Goal: Communication & Community: Answer question/provide support

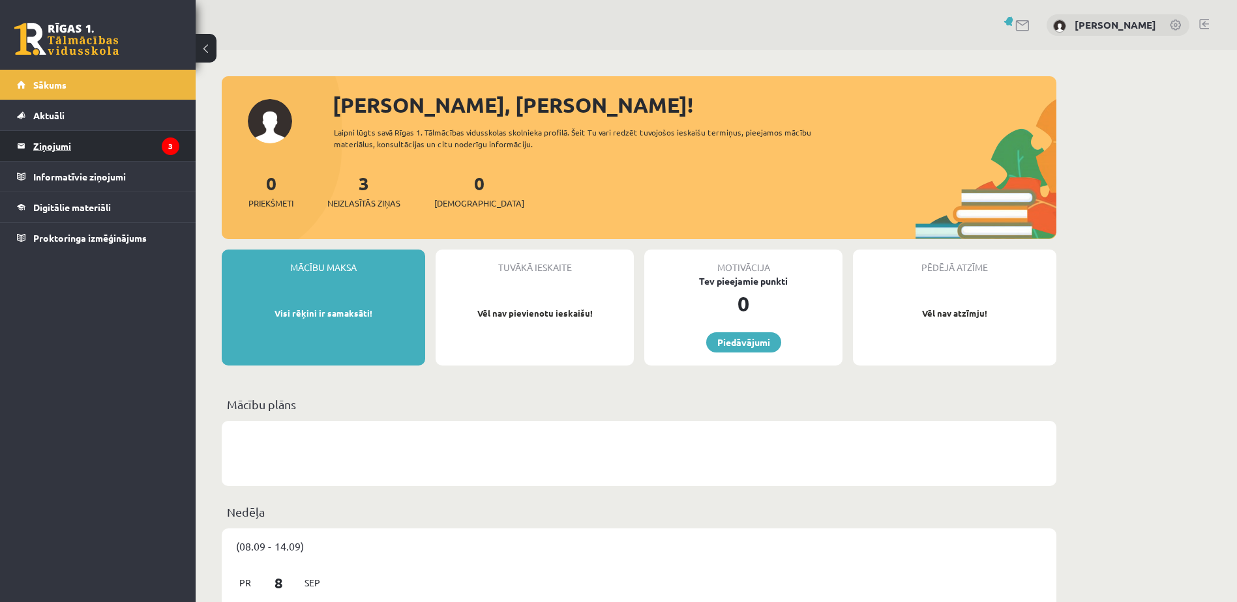
click at [115, 153] on legend "Ziņojumi 3" at bounding box center [106, 146] width 146 height 30
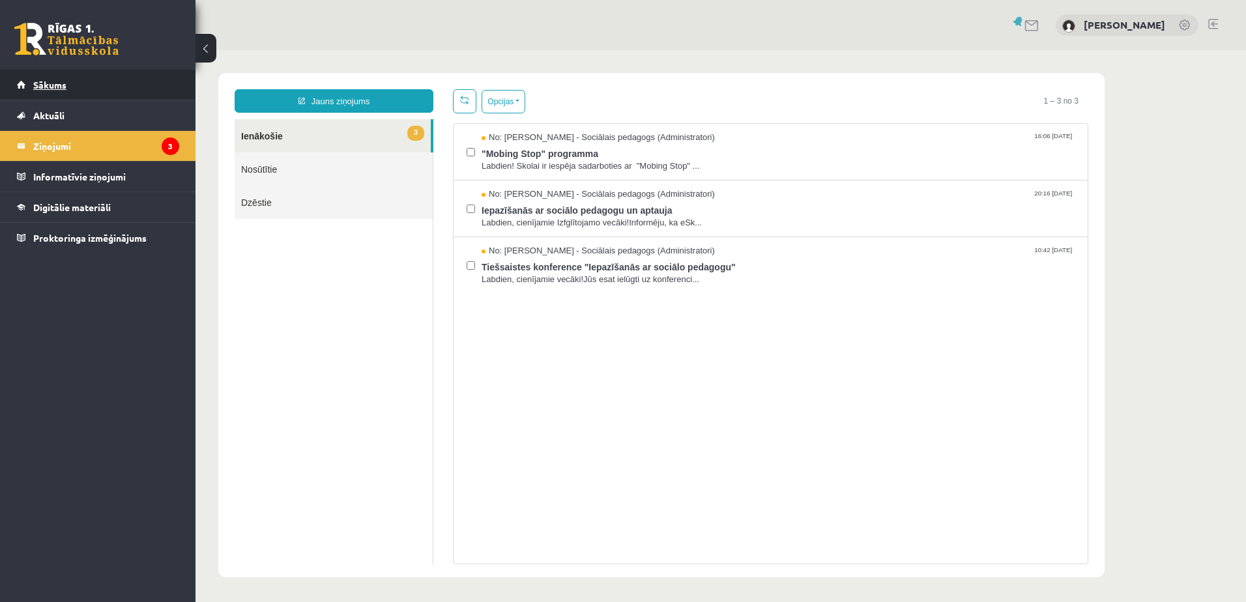
click at [48, 87] on span "Sākums" at bounding box center [49, 85] width 33 height 12
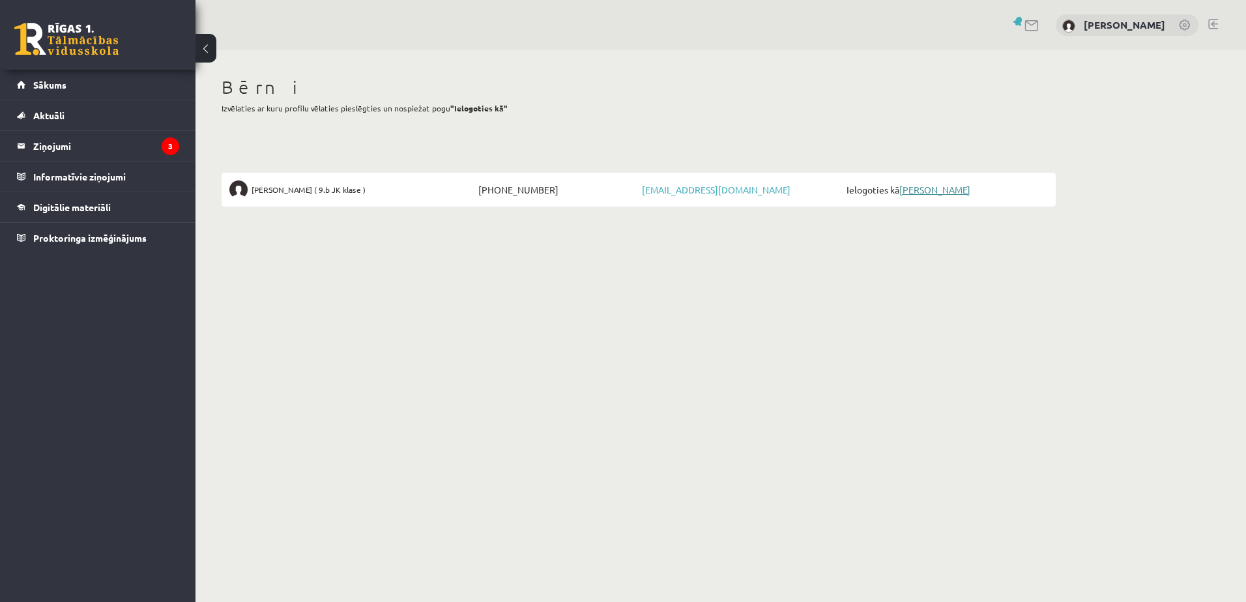
click at [920, 190] on link "[PERSON_NAME]" at bounding box center [935, 190] width 71 height 12
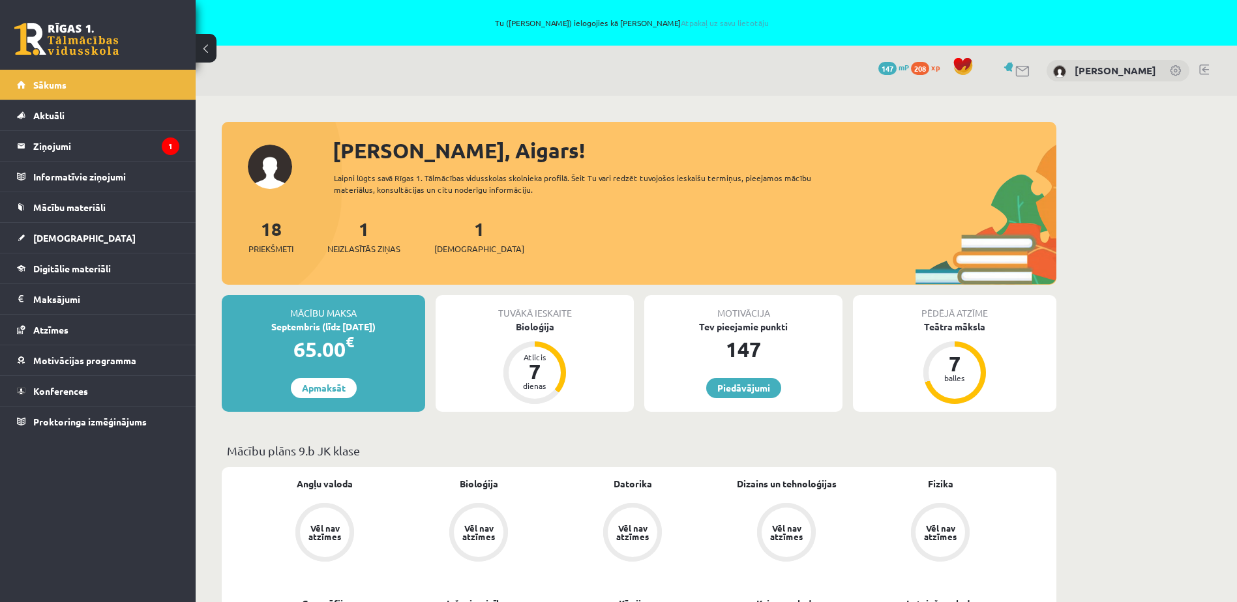
click at [374, 242] on div "1 Neizlasītās ziņas" at bounding box center [363, 235] width 73 height 40
click at [147, 147] on legend "Ziņojumi 1" at bounding box center [106, 146] width 146 height 30
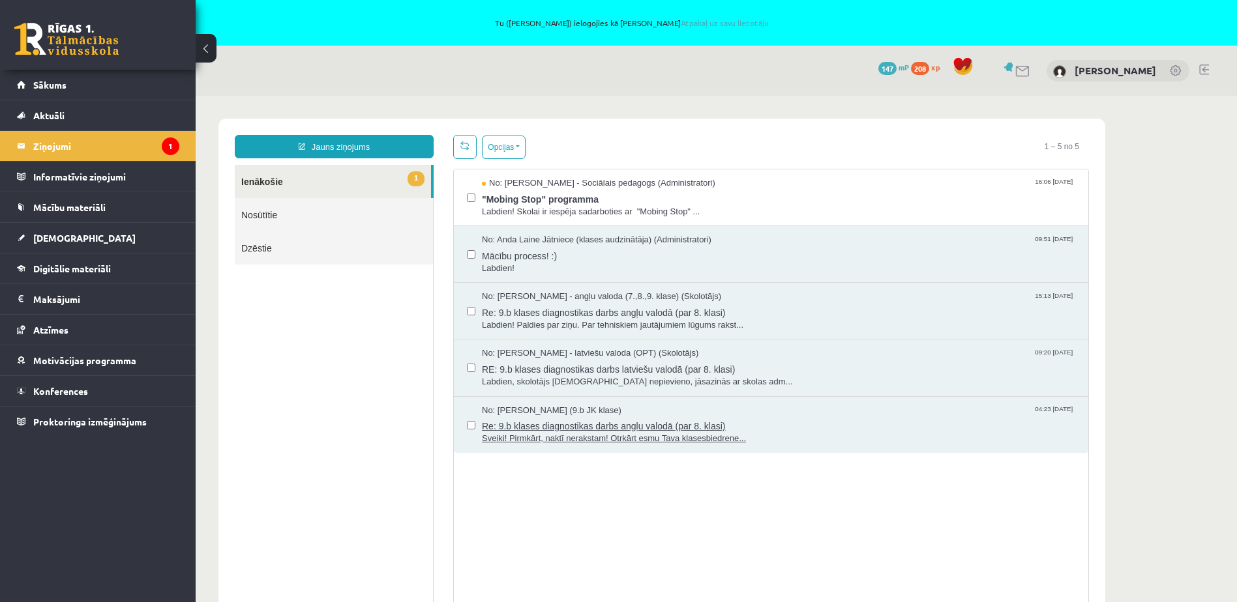
click at [530, 437] on span "Sveiki! Pirmkārt, naktī nerakstam! Otrkārt esmu Tava klasesbiedrene..." at bounding box center [778, 439] width 593 height 12
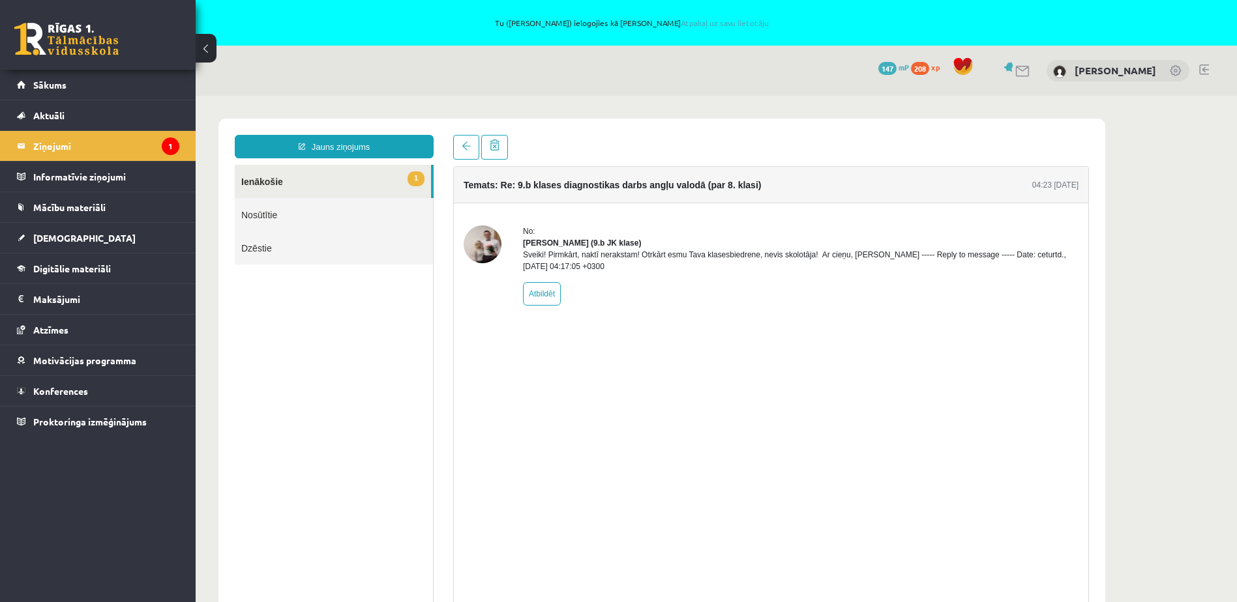
click at [279, 184] on link "1 Ienākošie" at bounding box center [333, 181] width 196 height 33
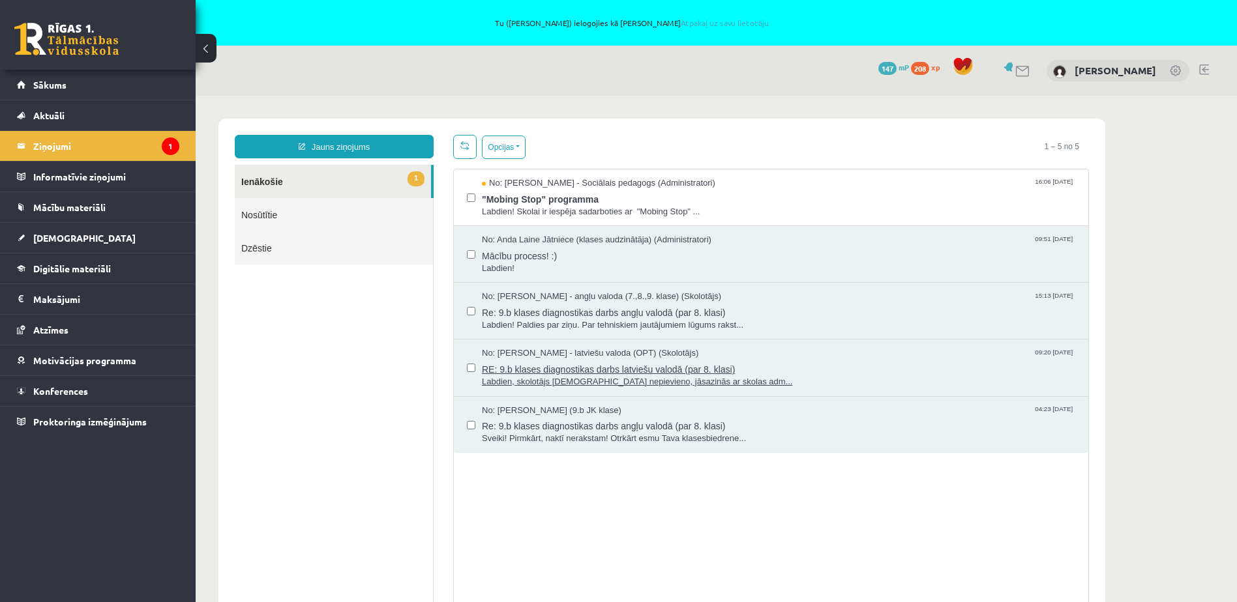
click at [568, 383] on span "Labdien, skolotājs ieskaites nepievieno, jāsazinās ar skolas adm..." at bounding box center [778, 382] width 593 height 12
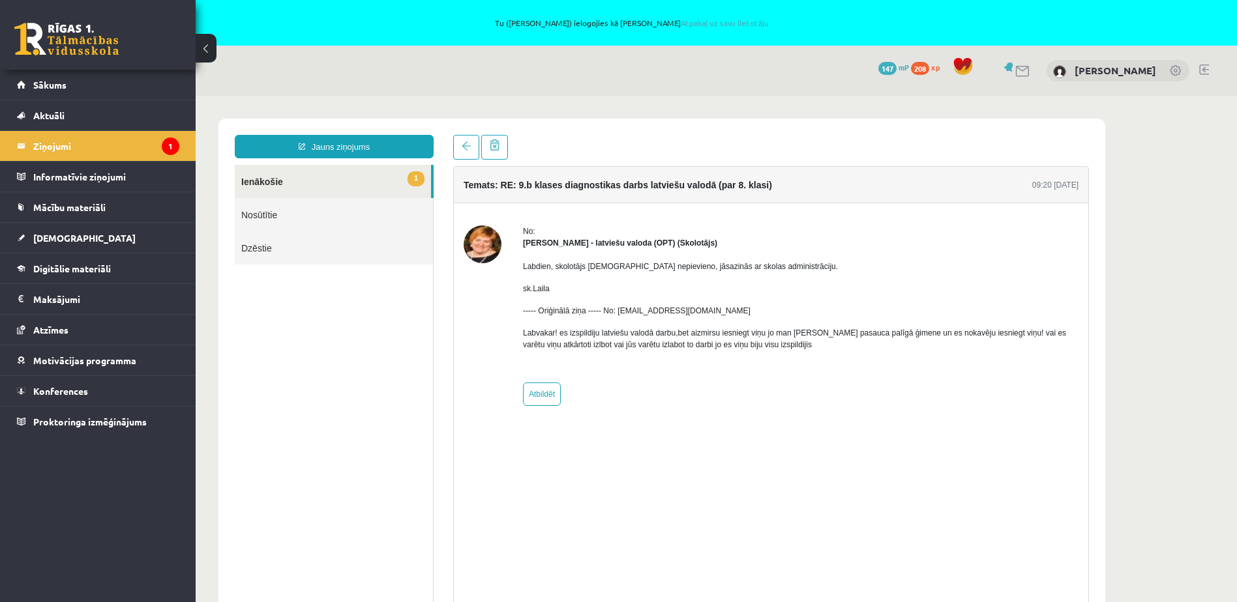
click at [261, 181] on link "1 Ienākošie" at bounding box center [333, 181] width 196 height 33
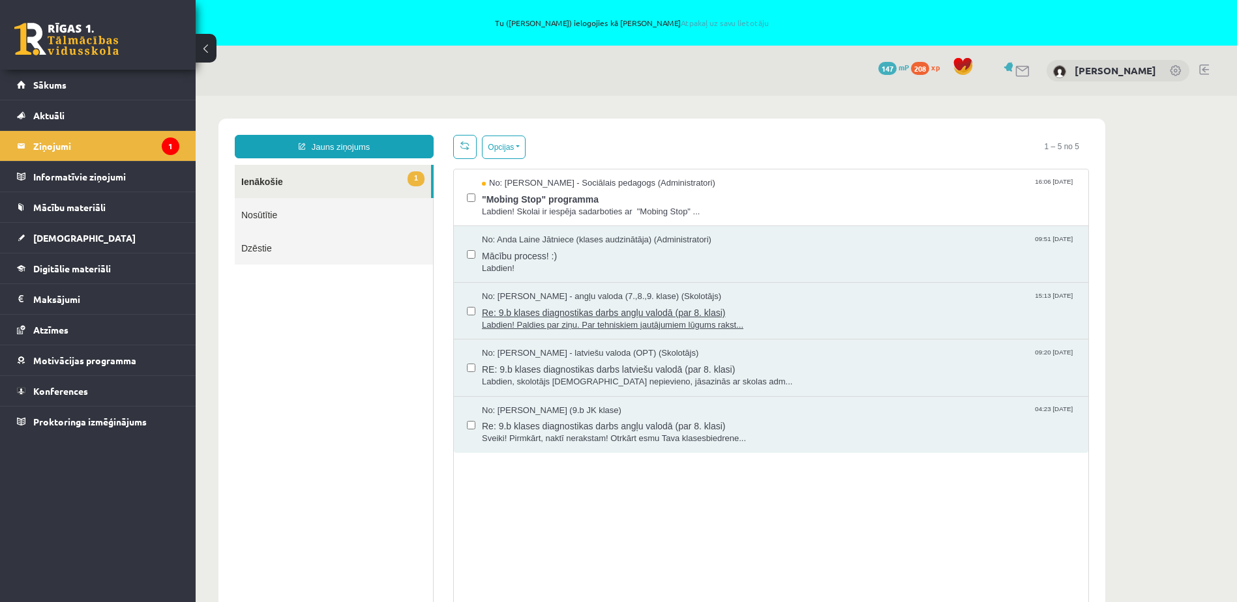
click at [568, 326] on span "Labdien! Paldies par ziņu. Par tehniskiem jautājumiem lūgums rakst..." at bounding box center [778, 325] width 593 height 12
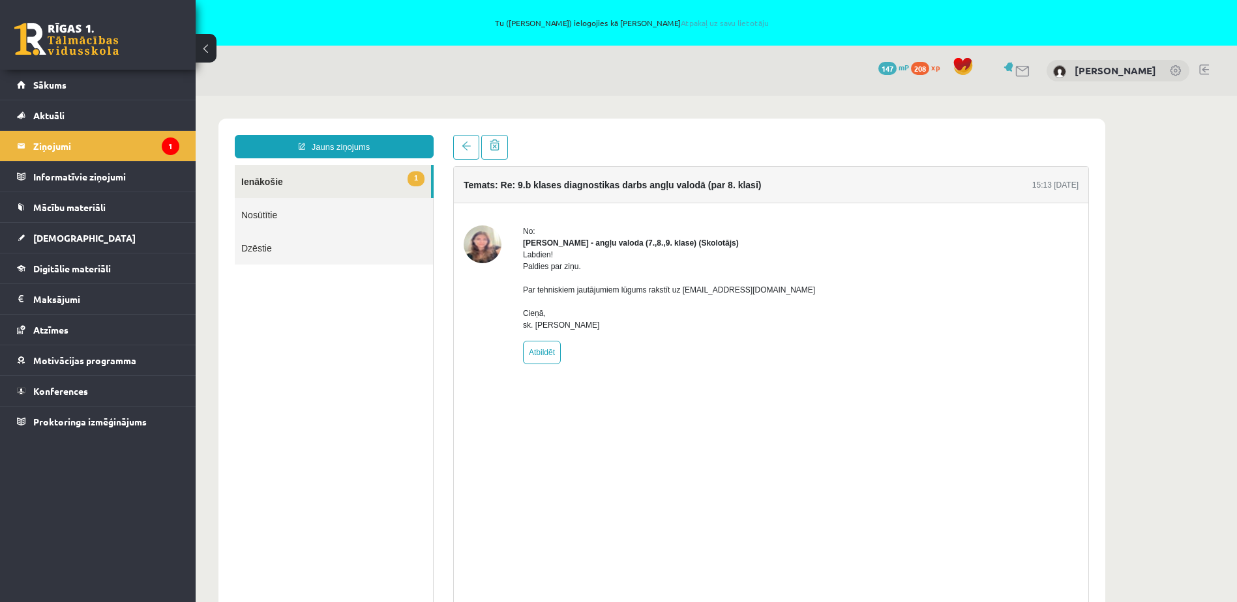
click at [281, 186] on link "1 Ienākošie" at bounding box center [333, 181] width 196 height 33
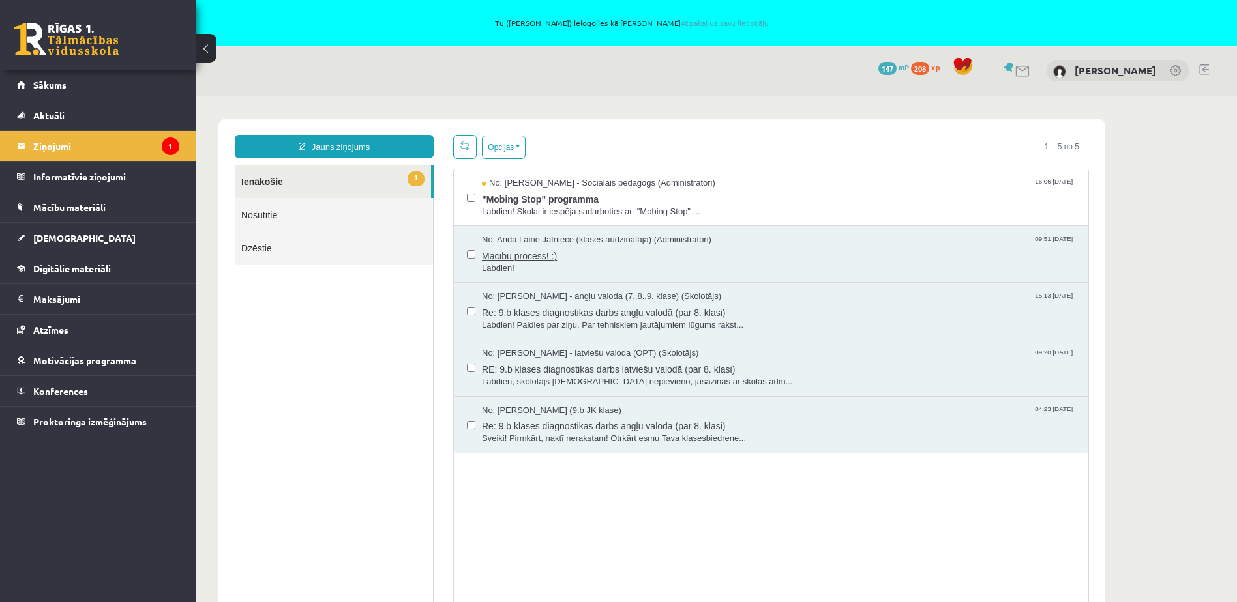
click at [506, 269] on span "Labdien!" at bounding box center [778, 269] width 593 height 12
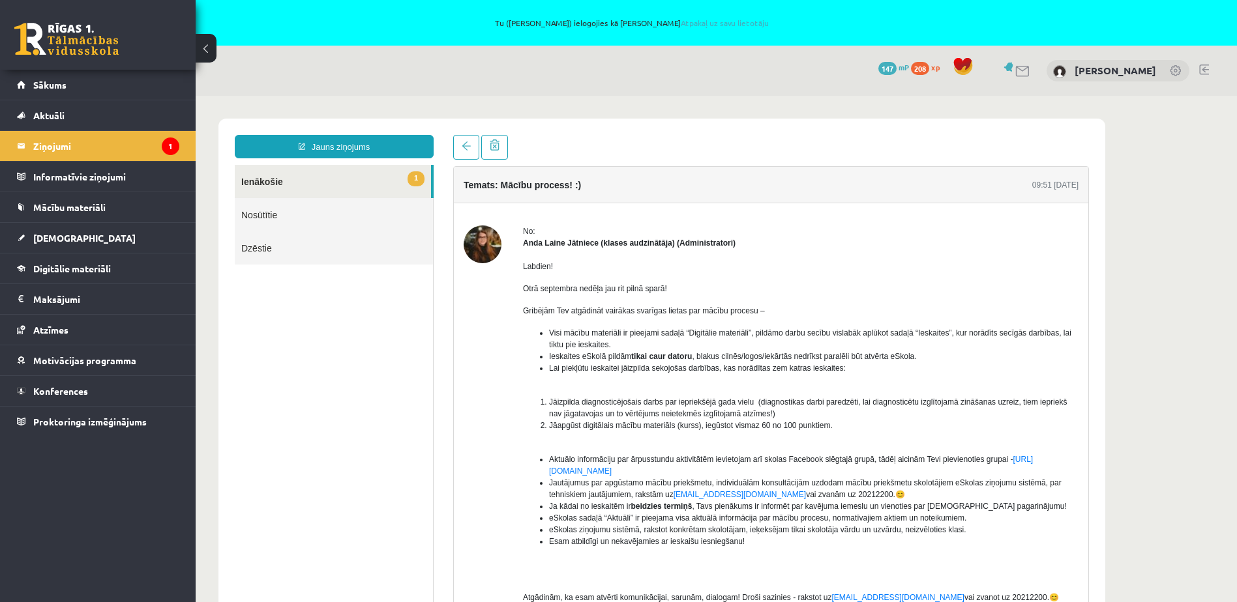
scroll to position [46, 0]
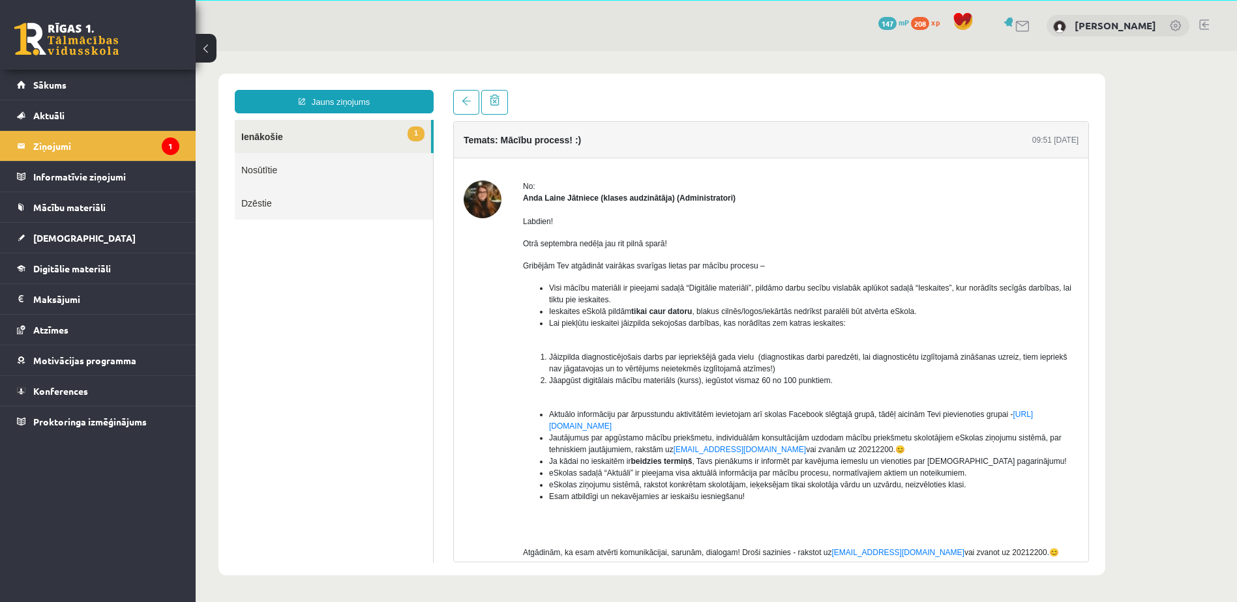
click at [267, 134] on link "1 Ienākošie" at bounding box center [333, 136] width 196 height 33
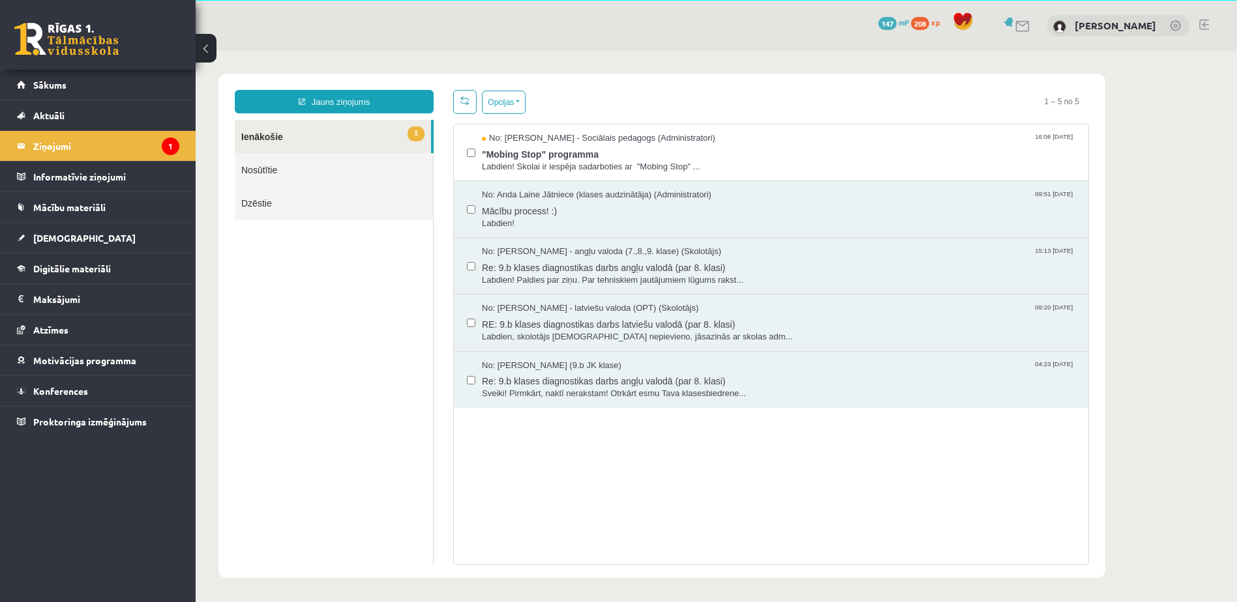
scroll to position [0, 0]
